Goal: Task Accomplishment & Management: Manage account settings

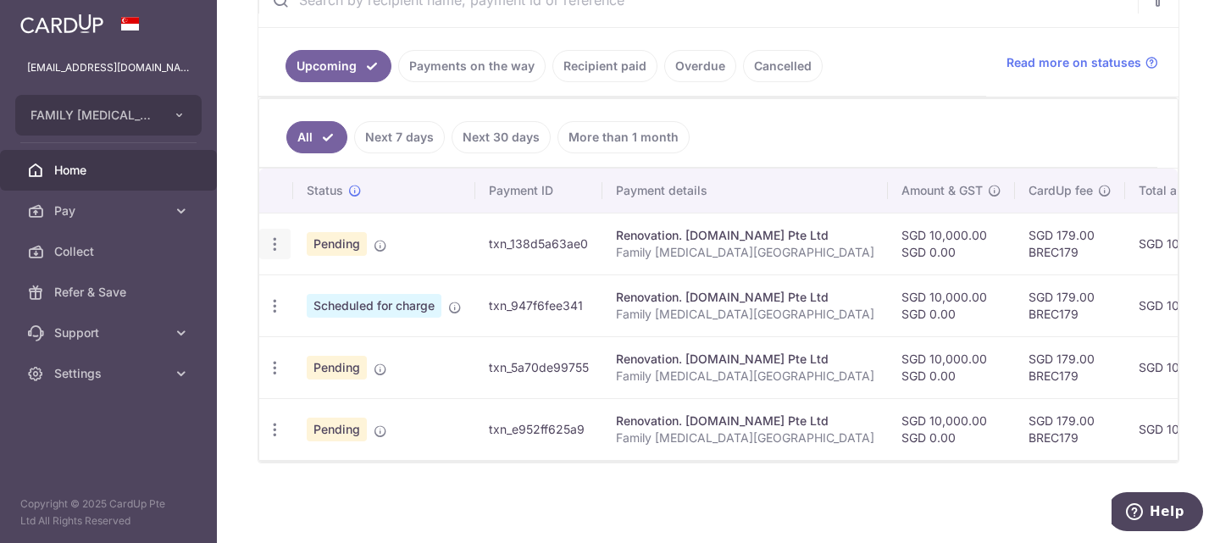
click at [272, 235] on icon "button" at bounding box center [275, 244] width 18 height 18
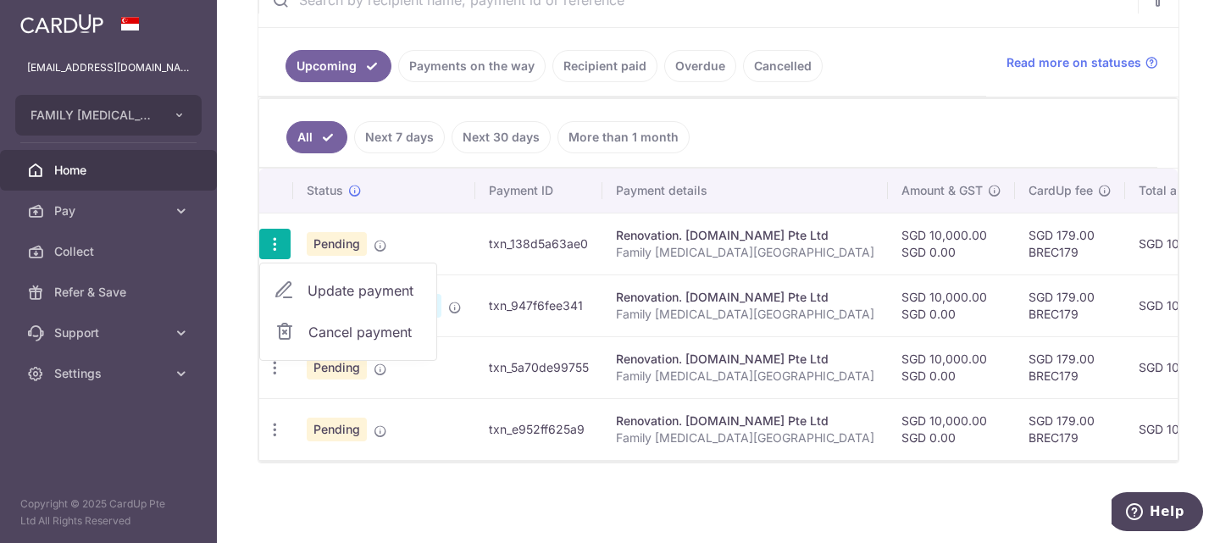
click at [332, 280] on span "Update payment" at bounding box center [365, 290] width 115 height 20
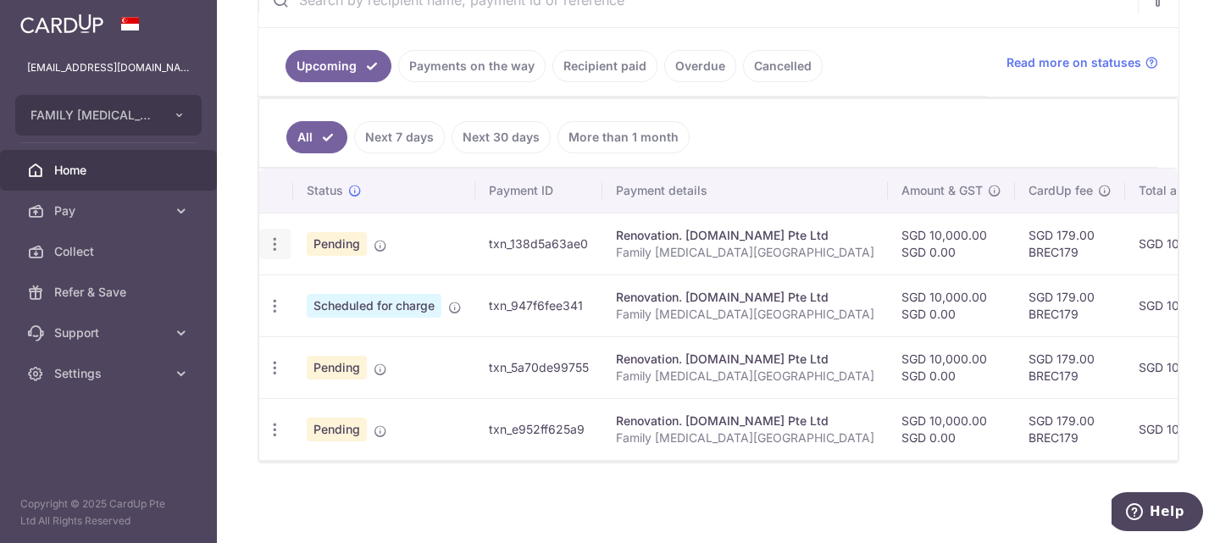
click at [273, 235] on icon "button" at bounding box center [275, 244] width 18 height 18
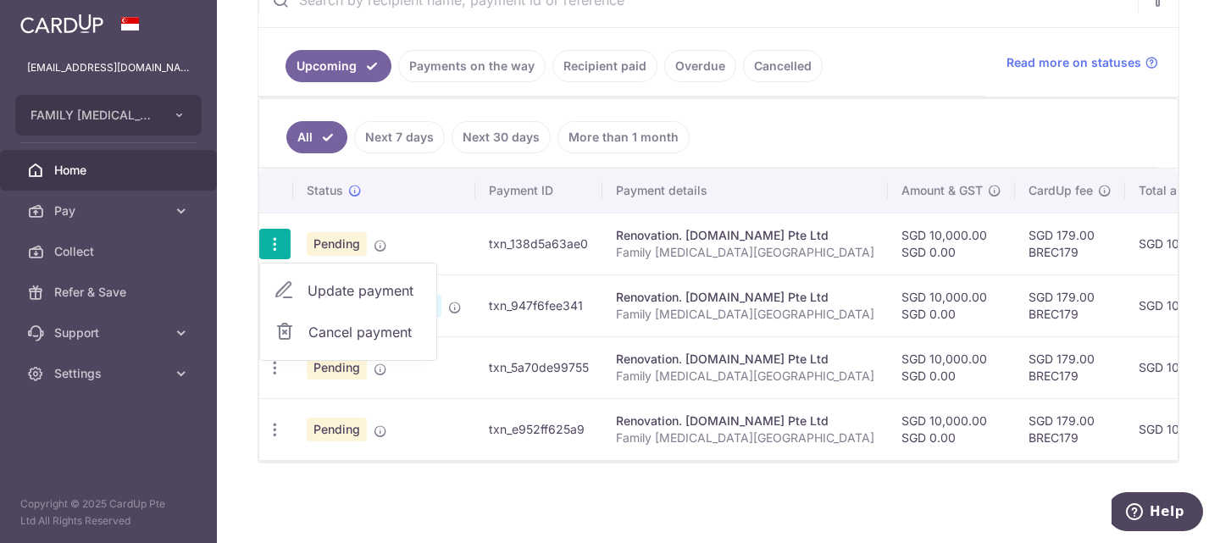
click at [331, 280] on span "Update payment" at bounding box center [365, 290] width 115 height 20
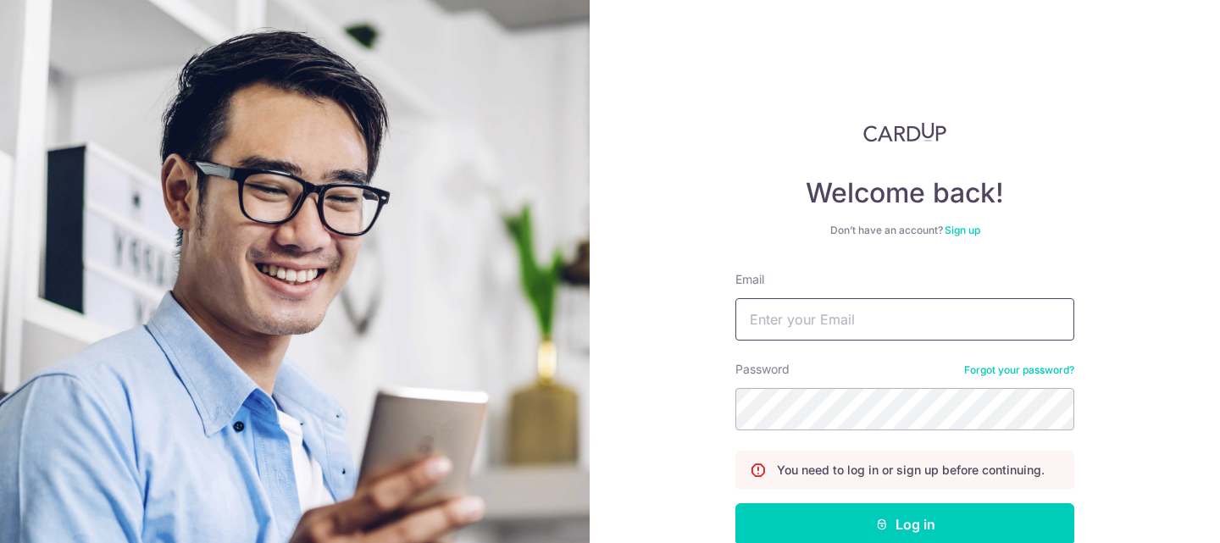
click at [793, 322] on input "Email" at bounding box center [904, 319] width 339 height 42
type input "lowerlimbs@gmail.com"
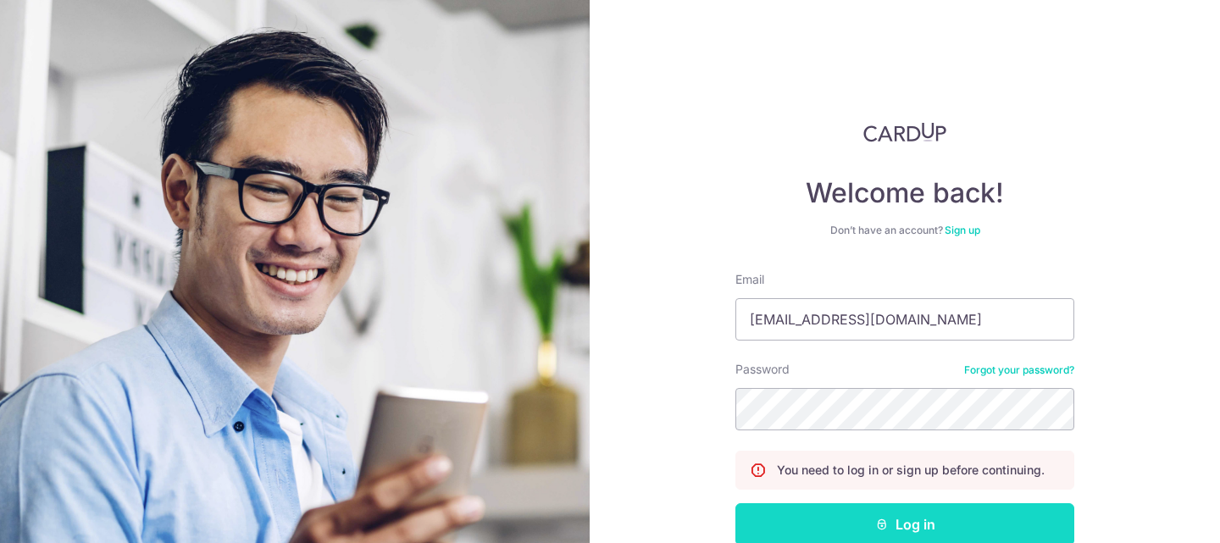
click at [873, 512] on button "Log in" at bounding box center [904, 524] width 339 height 42
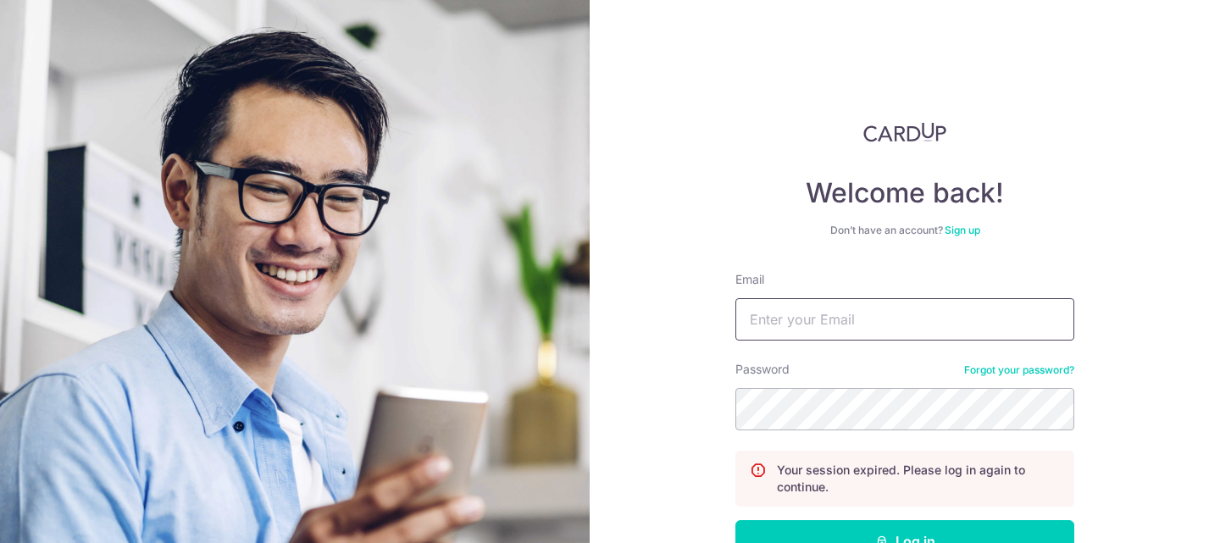
click at [802, 324] on input "Email" at bounding box center [904, 319] width 339 height 42
type input "lowerlimbs@gmail.com"
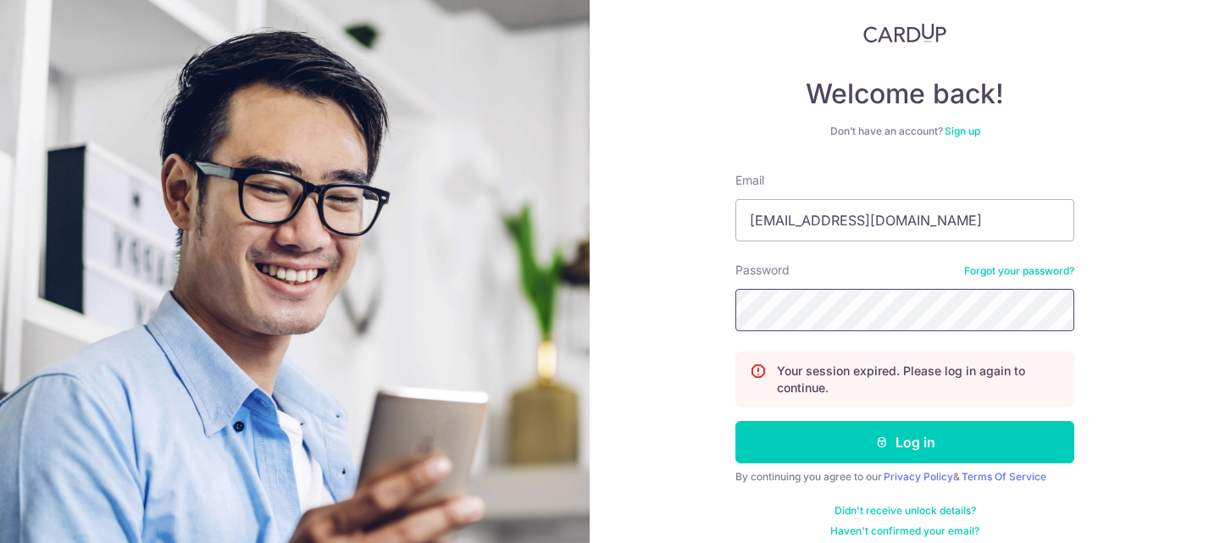
scroll to position [114, 0]
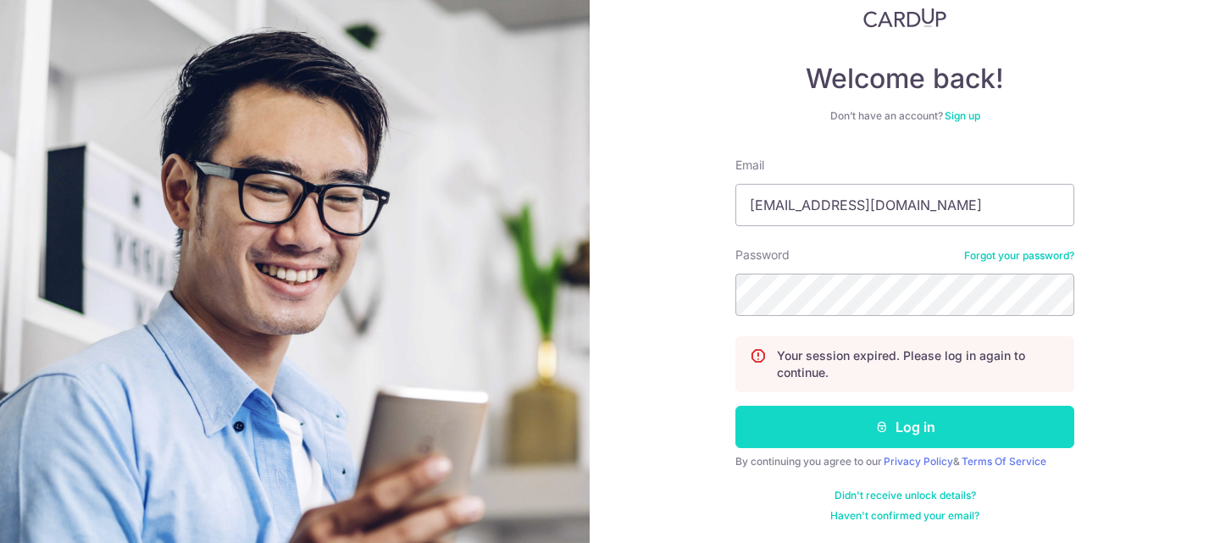
click at [910, 421] on button "Log in" at bounding box center [904, 427] width 339 height 42
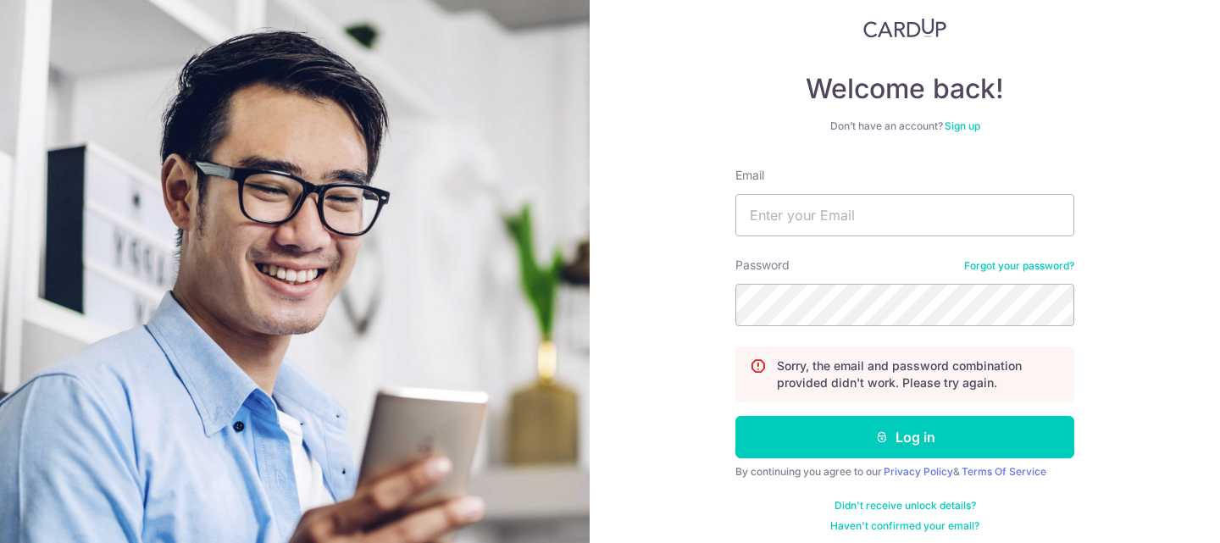
scroll to position [114, 0]
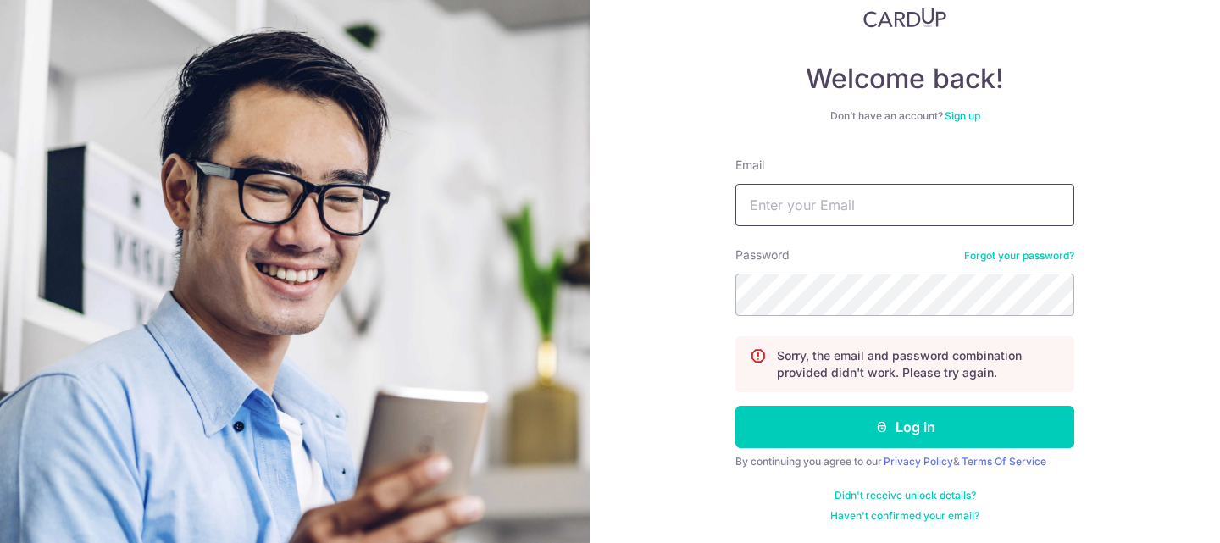
click at [824, 210] on input "Email" at bounding box center [904, 205] width 339 height 42
type input "[EMAIL_ADDRESS][DOMAIN_NAME]"
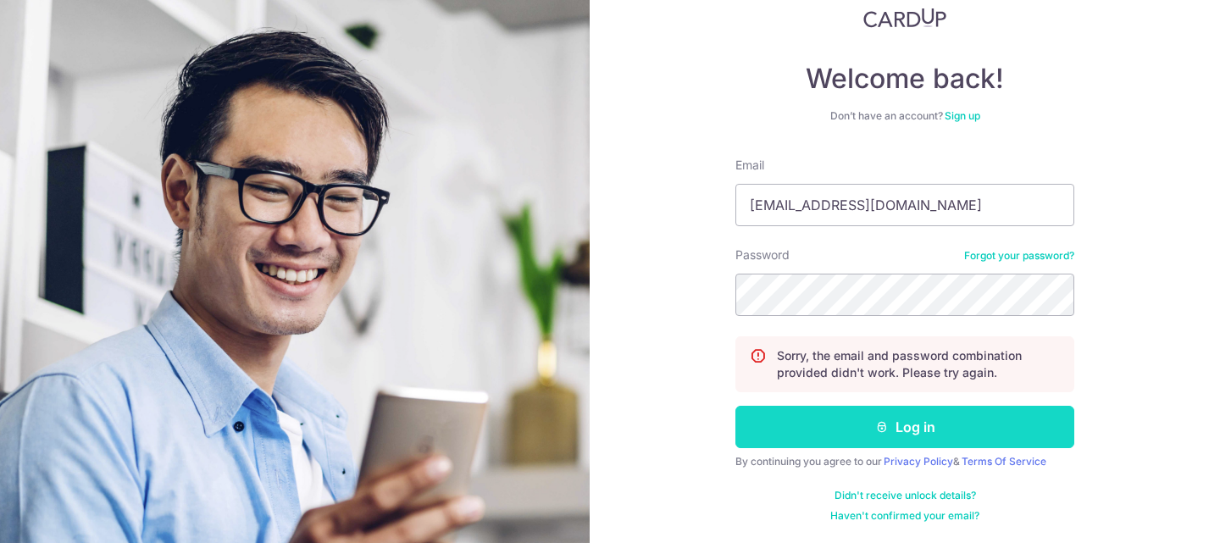
click at [898, 431] on button "Log in" at bounding box center [904, 427] width 339 height 42
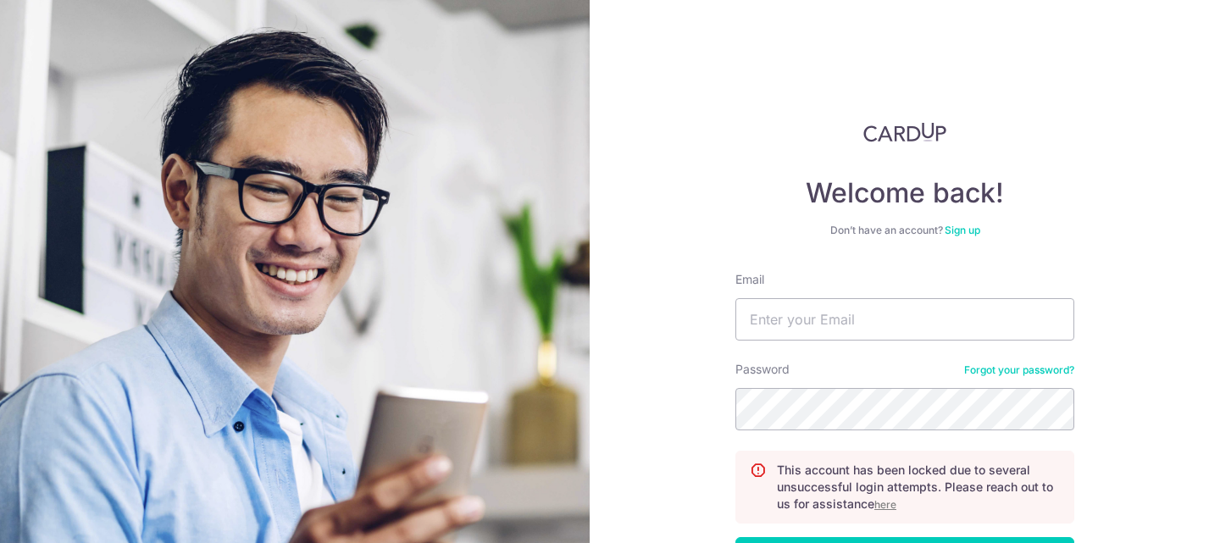
click at [881, 501] on u "here" at bounding box center [885, 504] width 22 height 13
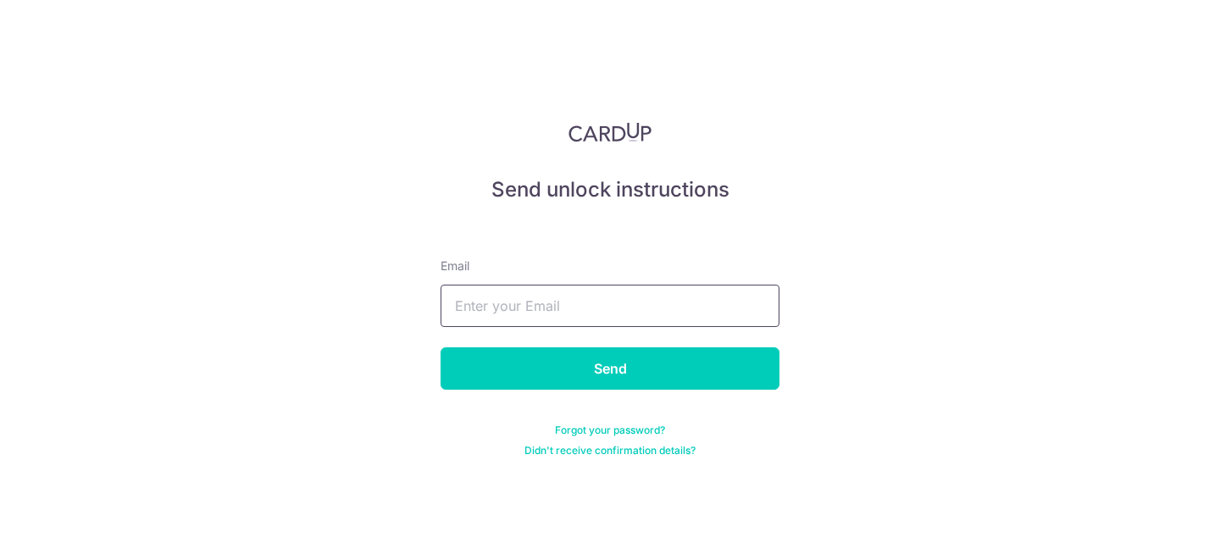
click at [546, 309] on input "text" at bounding box center [609, 306] width 339 height 42
type input "Lowerlimbs@gmail.com"
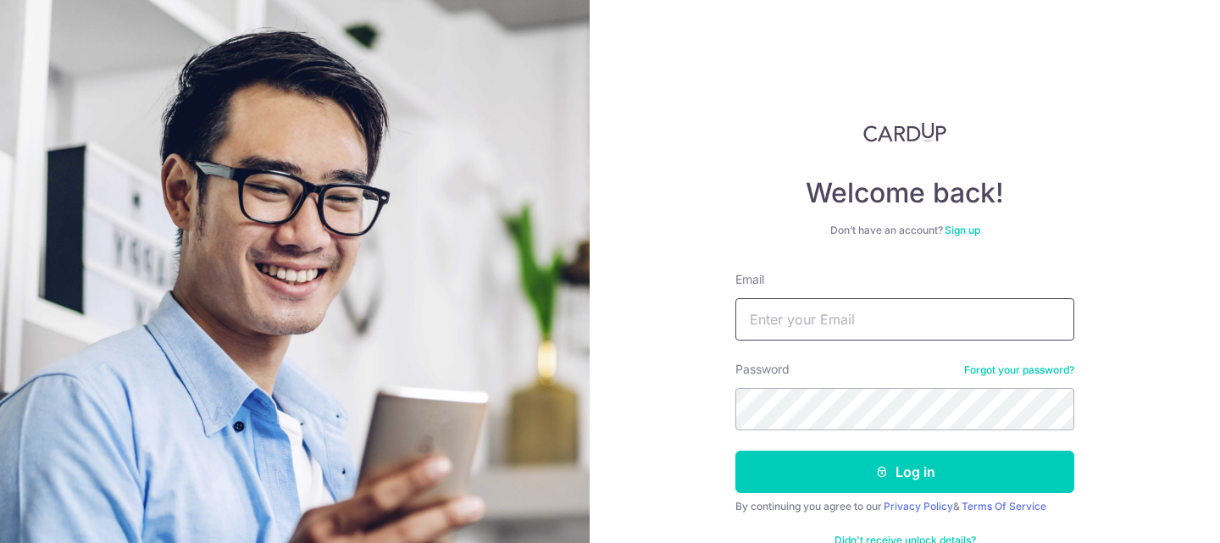
click at [824, 319] on input "Email" at bounding box center [904, 319] width 339 height 42
type input "Lowerlimbs@gmail.com"
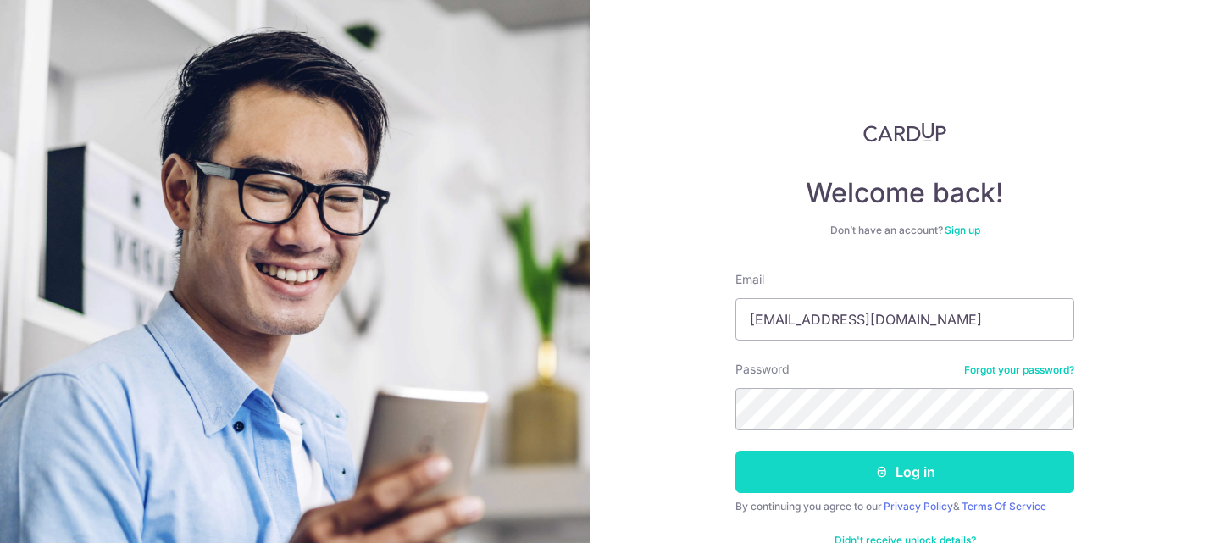
click at [908, 463] on button "Log in" at bounding box center [904, 472] width 339 height 42
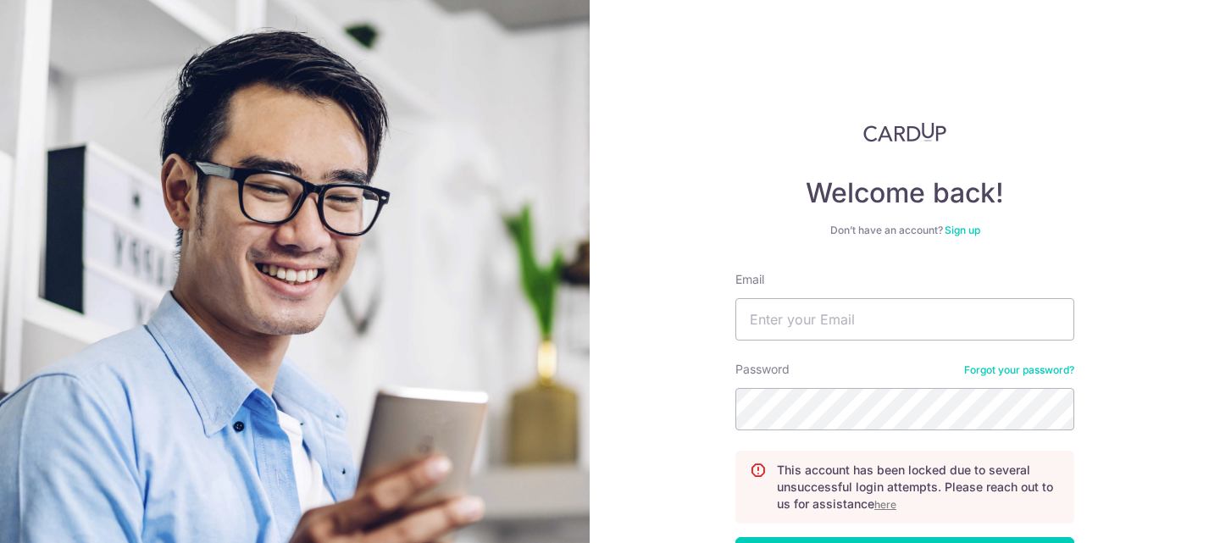
click at [889, 507] on u "here" at bounding box center [885, 504] width 22 height 13
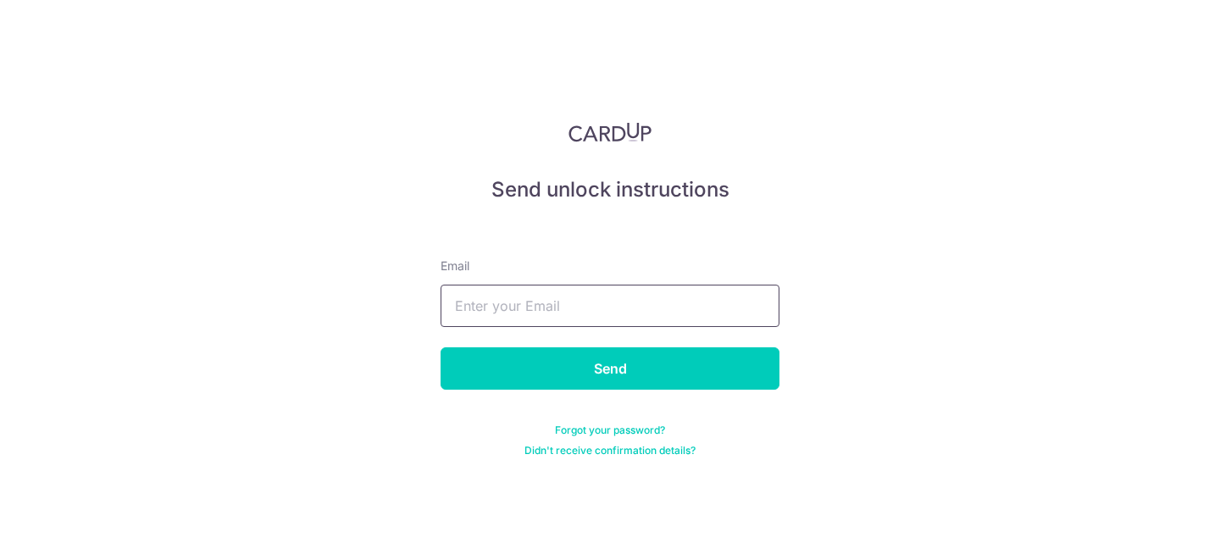
click at [540, 300] on input "text" at bounding box center [609, 306] width 339 height 42
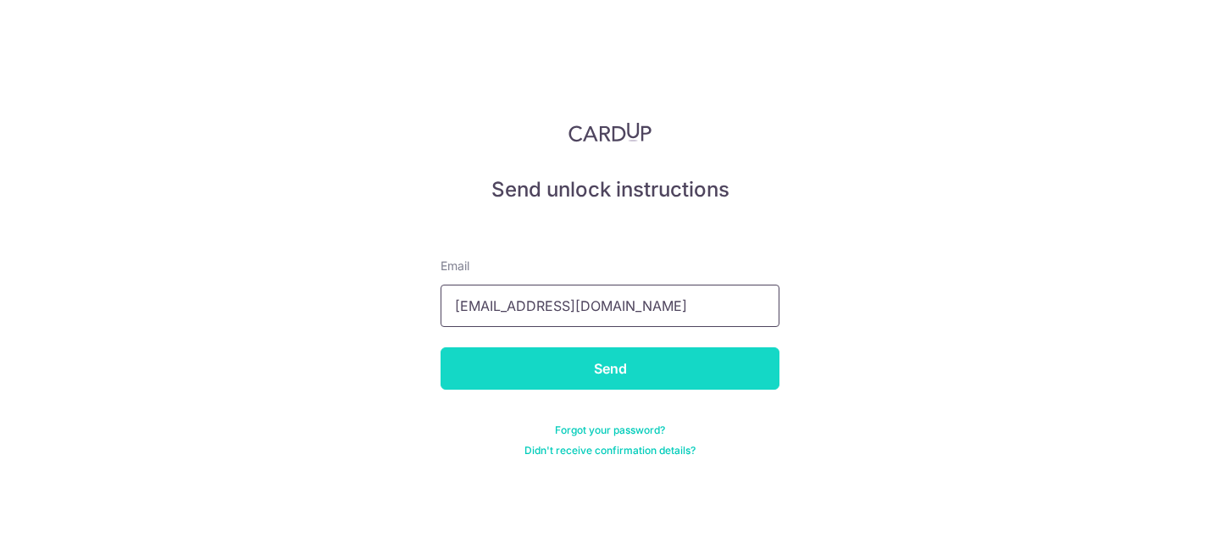
type input "[EMAIL_ADDRESS][DOMAIN_NAME]"
click at [495, 378] on input "Send" at bounding box center [609, 368] width 339 height 42
